Goal: Task Accomplishment & Management: Use online tool/utility

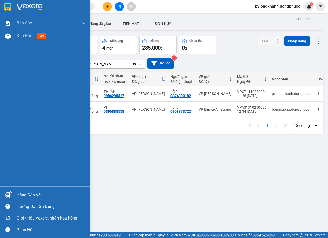
click at [13, 194] on div "Hàng sắp về" at bounding box center [45, 195] width 90 height 12
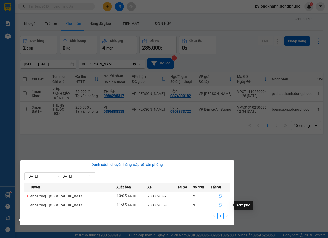
click at [218, 203] on button "button" at bounding box center [220, 205] width 18 height 8
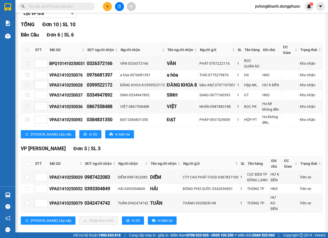
scroll to position [130, 0]
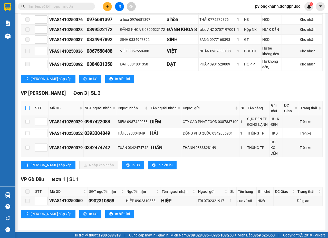
click at [26, 110] on input "checkbox" at bounding box center [27, 108] width 4 height 4
checkbox input "true"
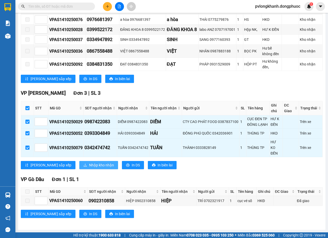
click at [89, 163] on span "Nhập kho nhận" at bounding box center [101, 165] width 25 height 6
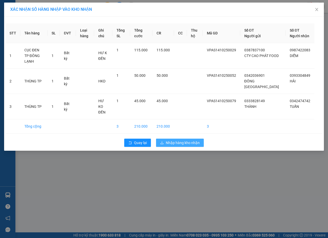
click at [180, 141] on span "Nhập hàng kho nhận" at bounding box center [183, 143] width 34 height 6
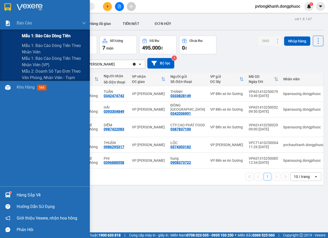
click at [45, 35] on span "Mẫu 1: Báo cáo dòng tiền" at bounding box center [46, 36] width 49 height 6
